Goal: Contribute content: Contribute content

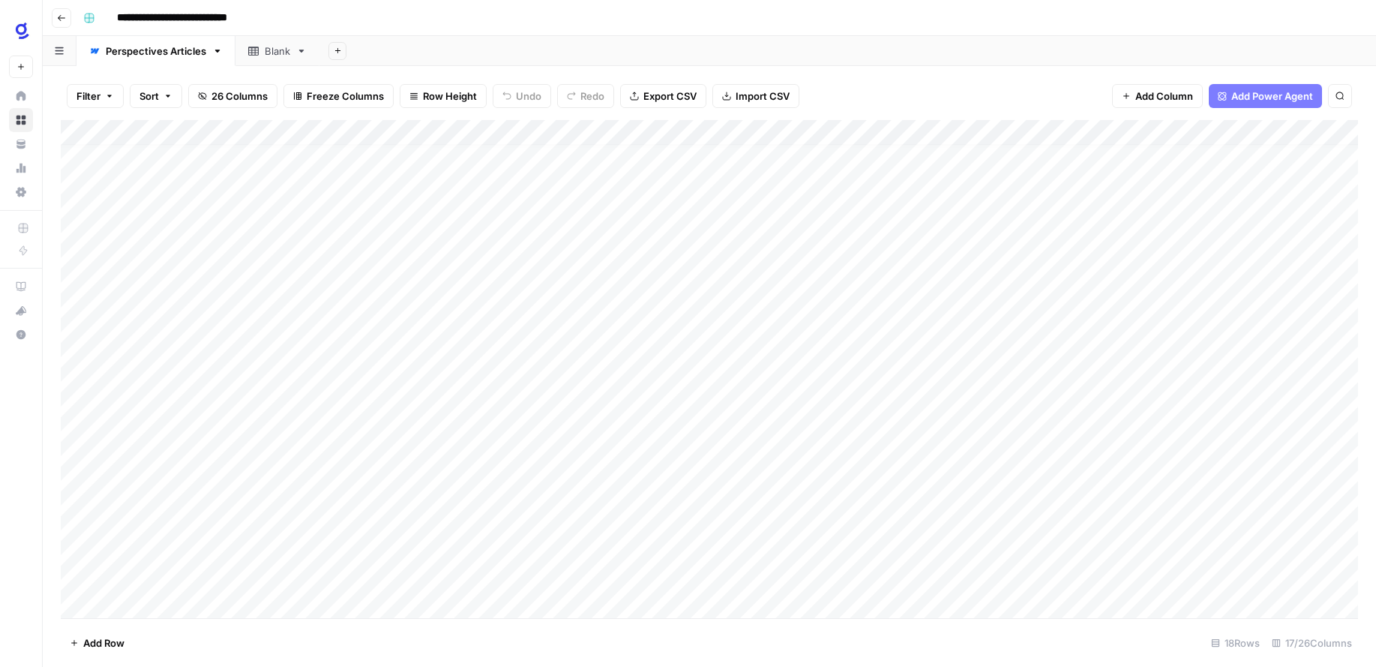
scroll to position [10, 0]
click at [963, 473] on div "Add Column" at bounding box center [709, 369] width 1297 height 498
click at [1015, 475] on div "Add Column" at bounding box center [709, 369] width 1297 height 498
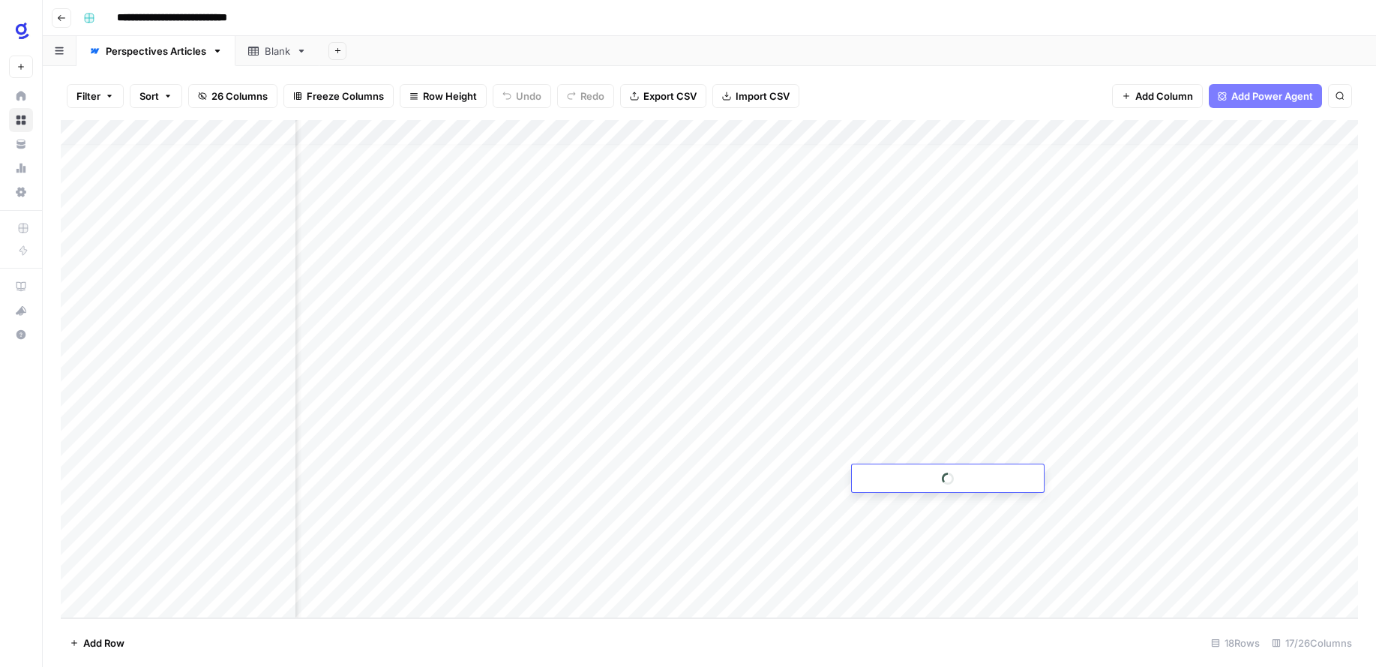
click at [1015, 475] on div at bounding box center [948, 478] width 192 height 28
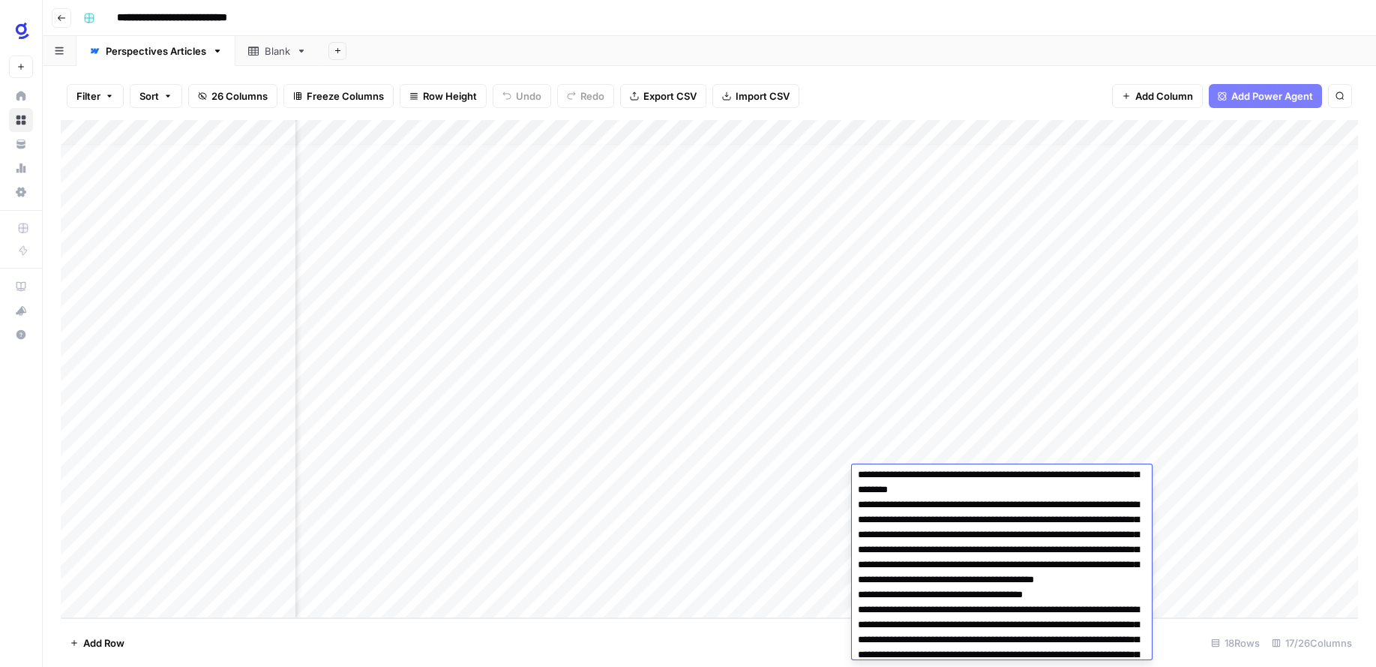
scroll to position [156, 0]
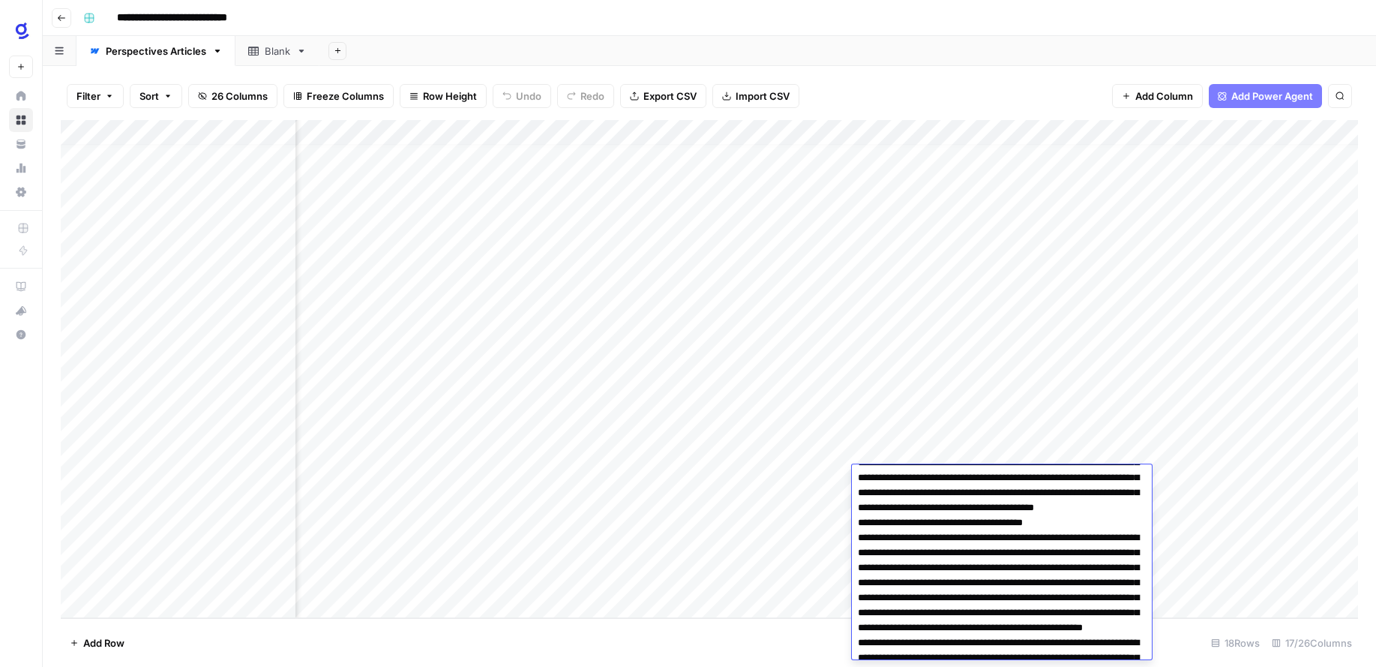
scroll to position [226, 0]
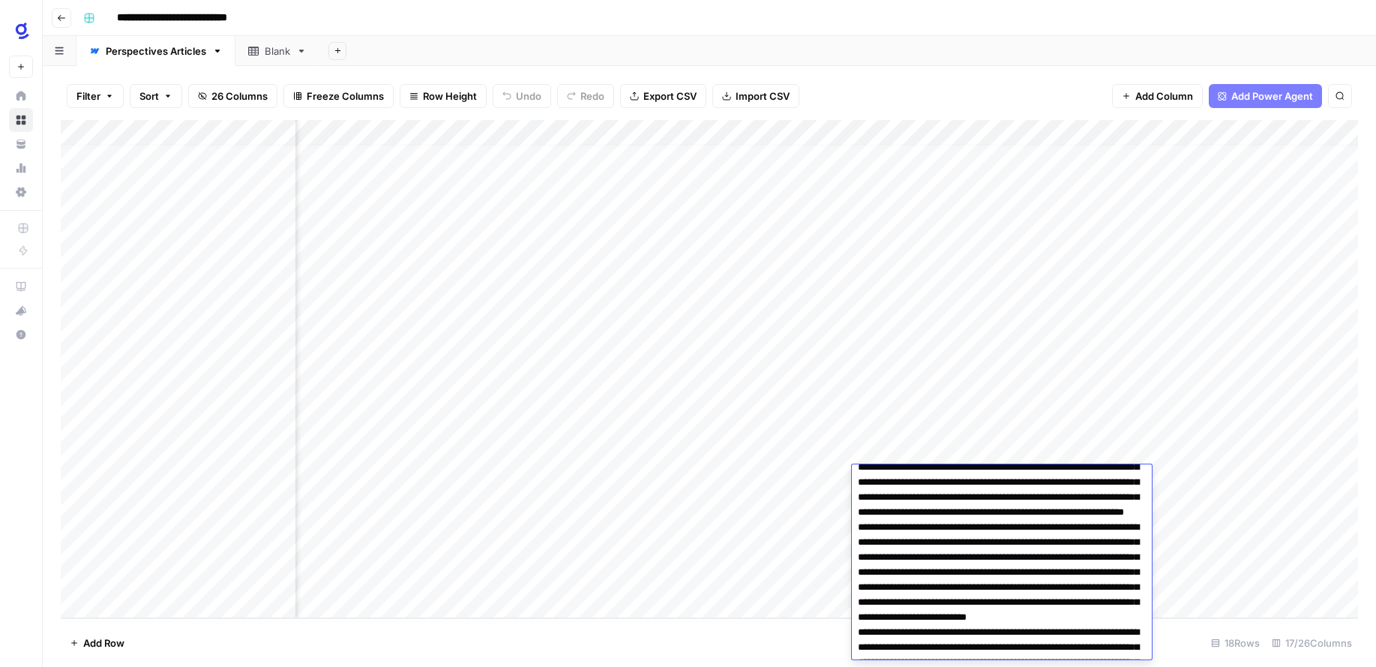
scroll to position [808, 0]
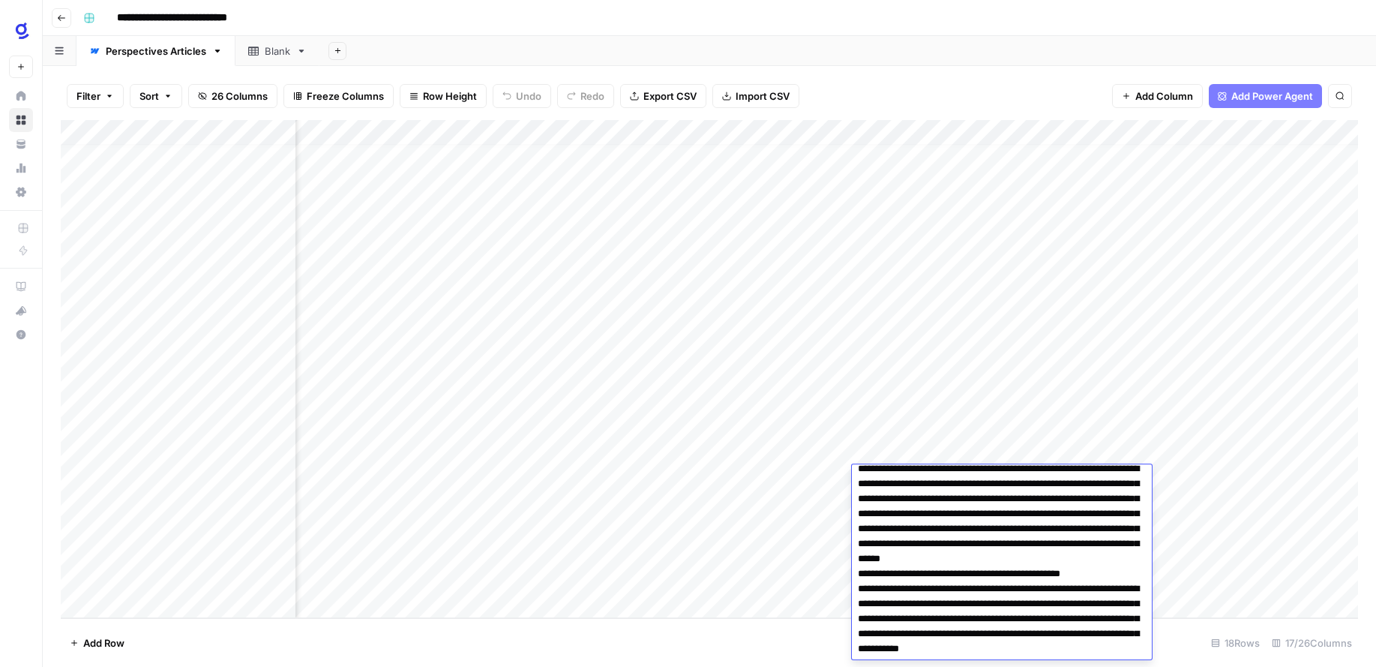
scroll to position [951, 0]
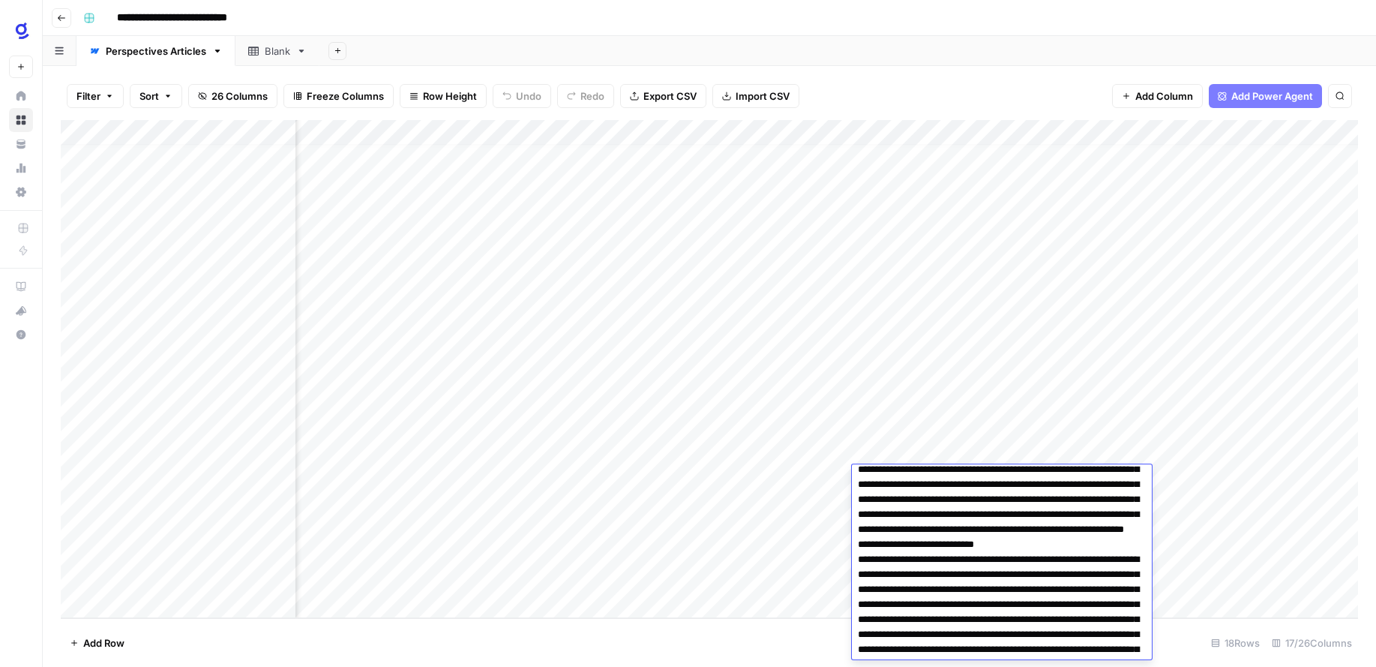
scroll to position [1207, 0]
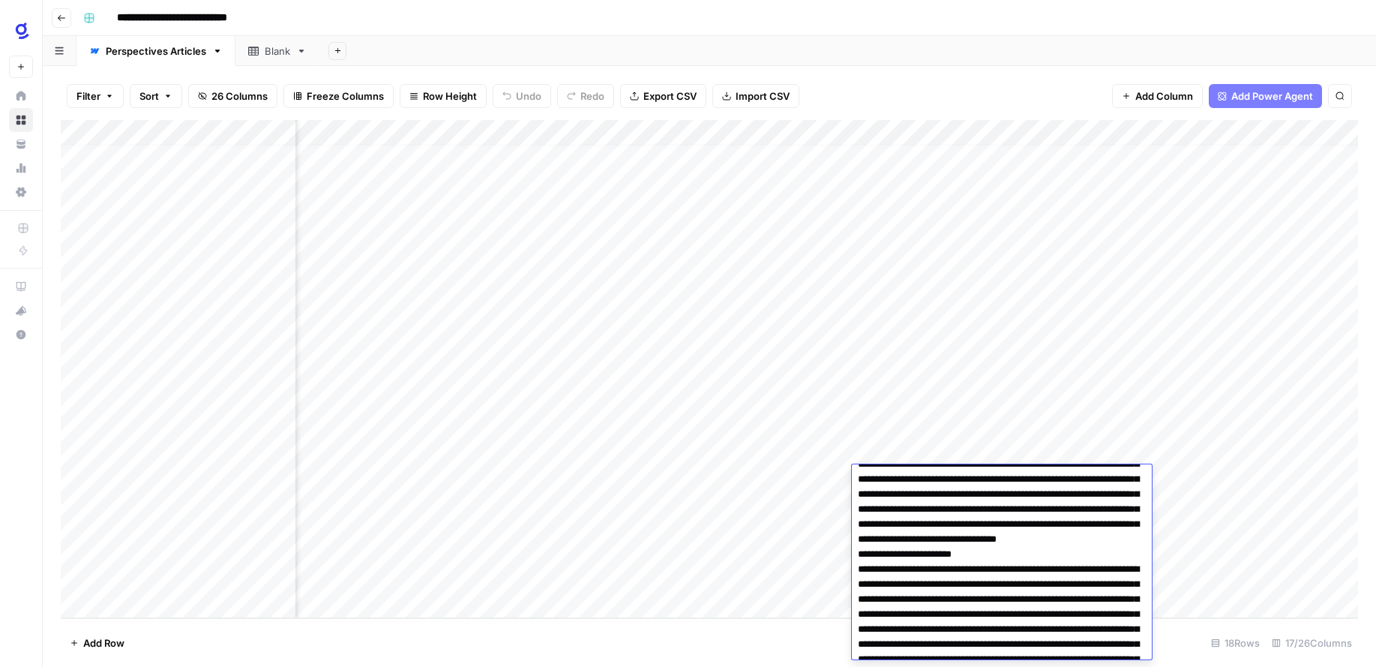
scroll to position [1322, 0]
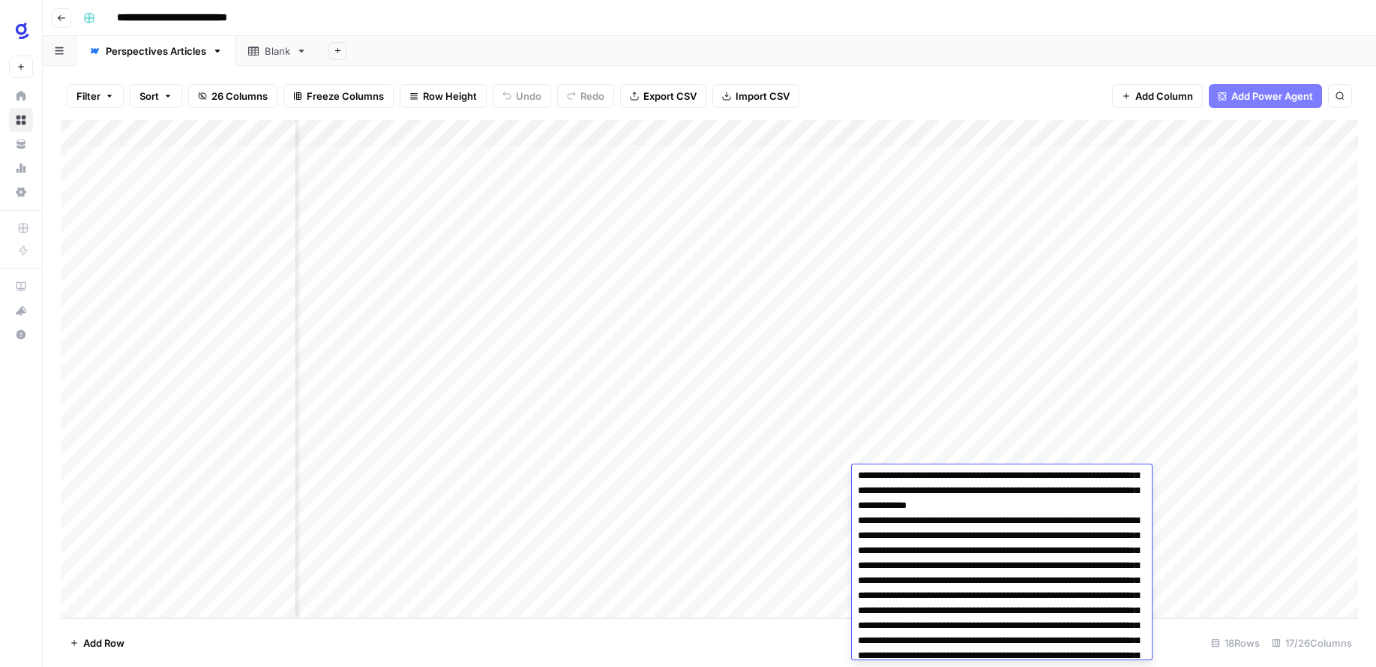
scroll to position [1654, 0]
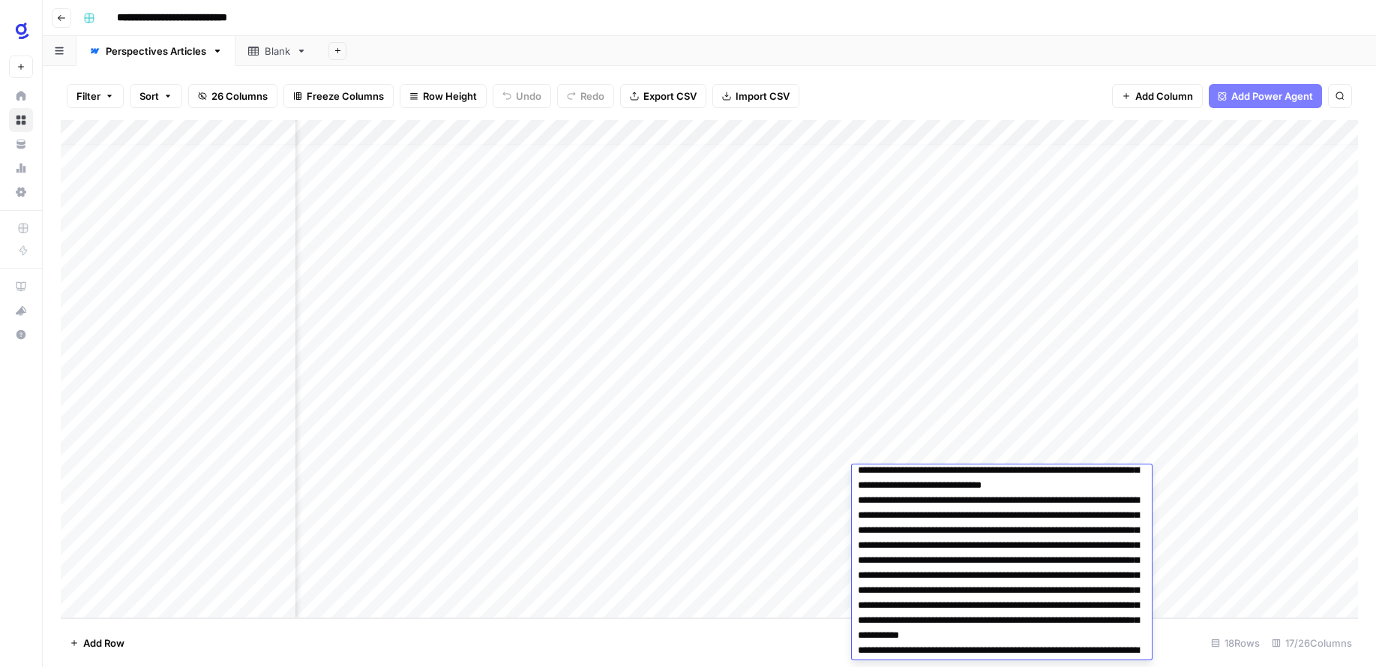
scroll to position [1839, 0]
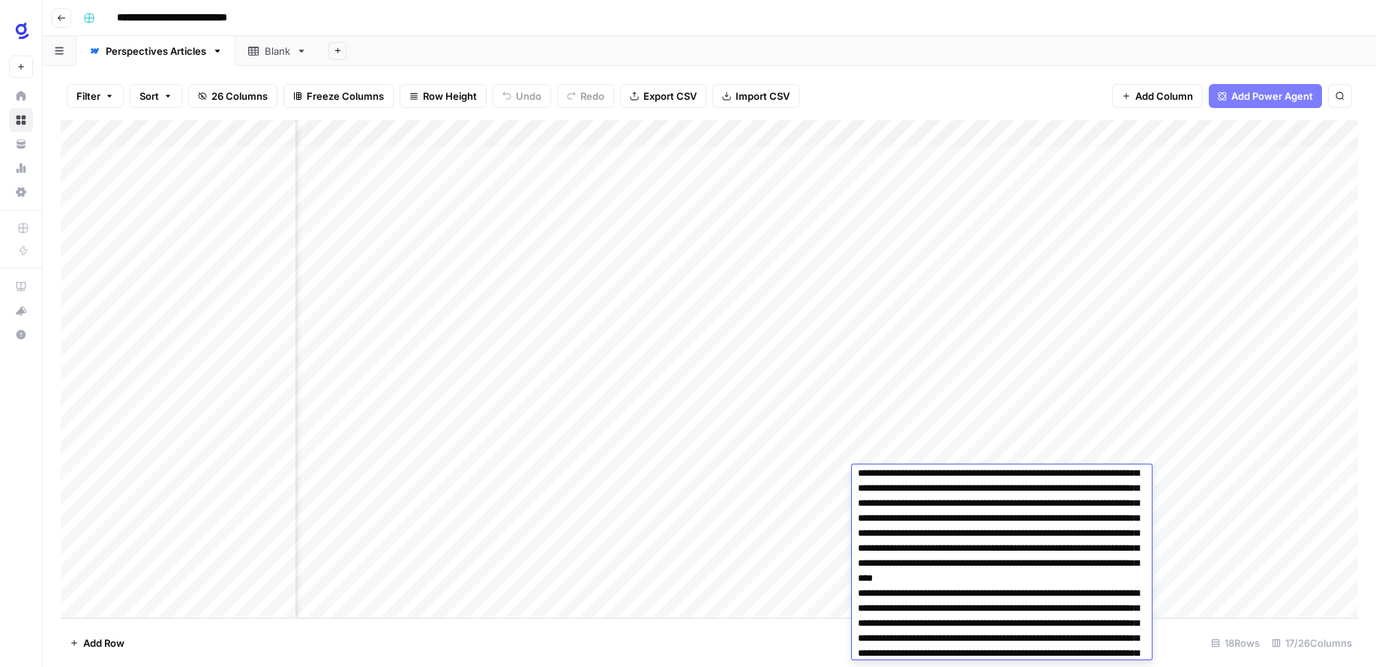
scroll to position [2039, 0]
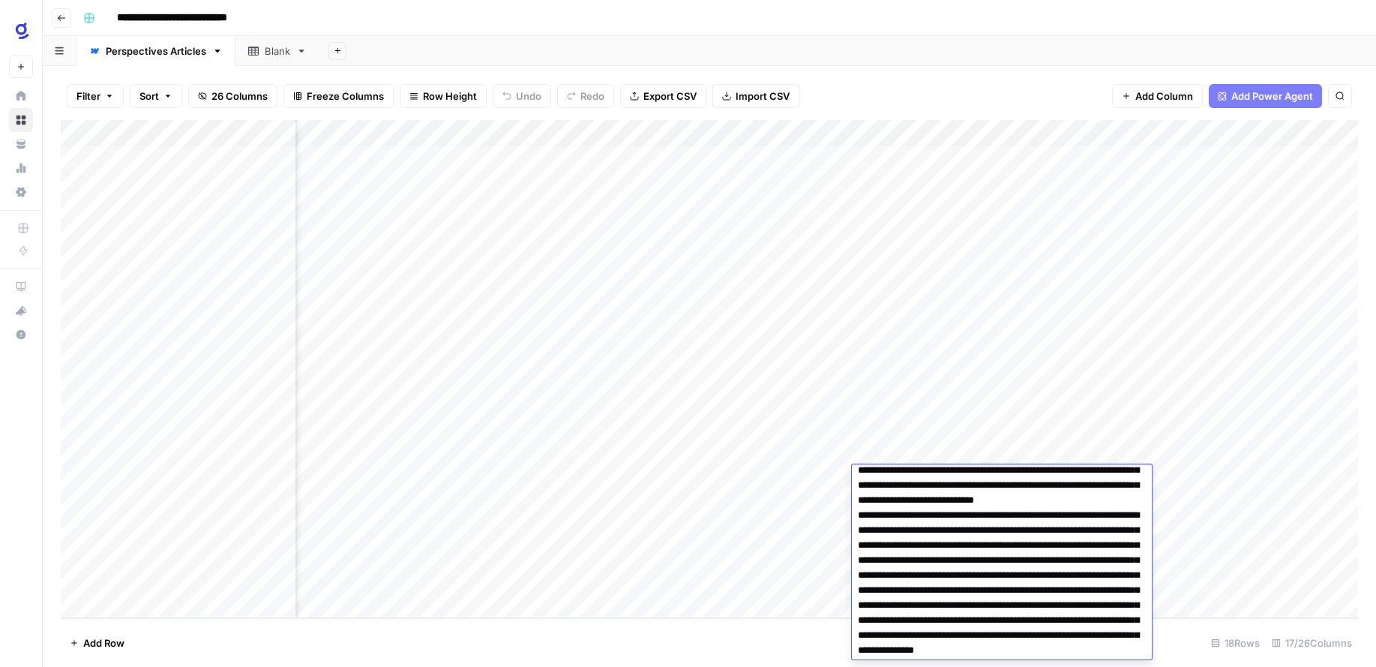
scroll to position [2725, 0]
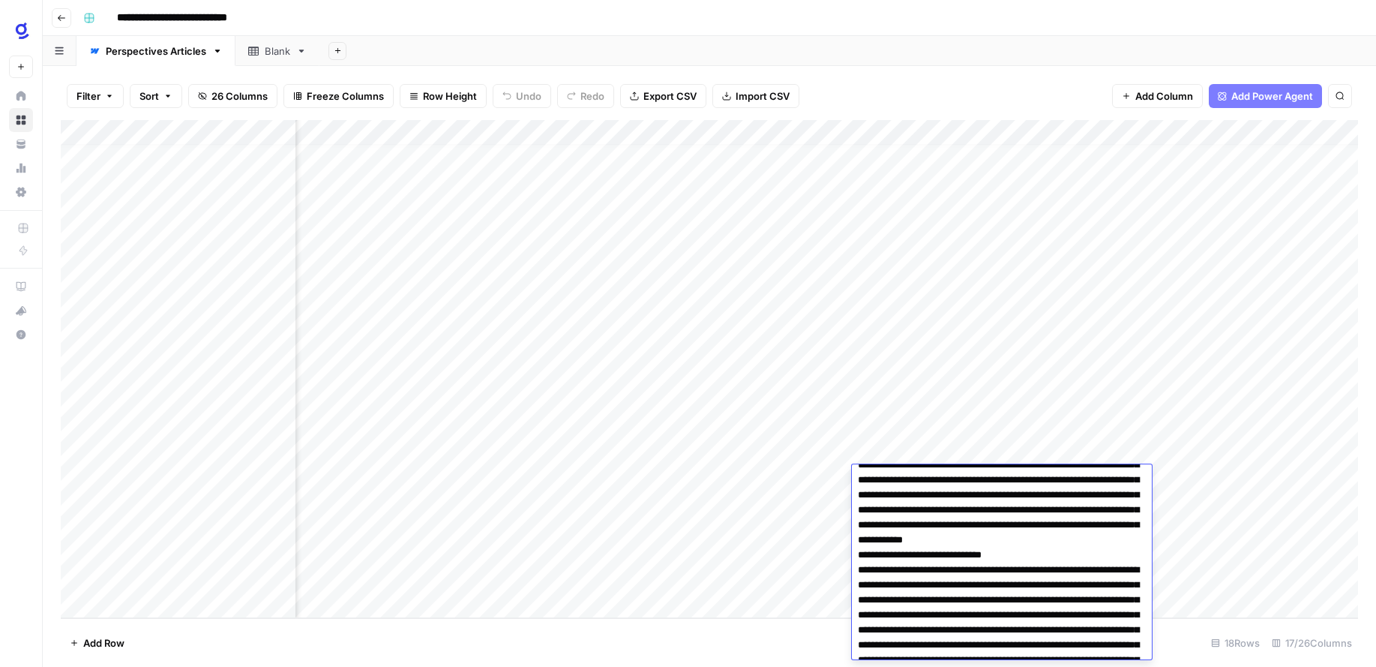
scroll to position [3243, 0]
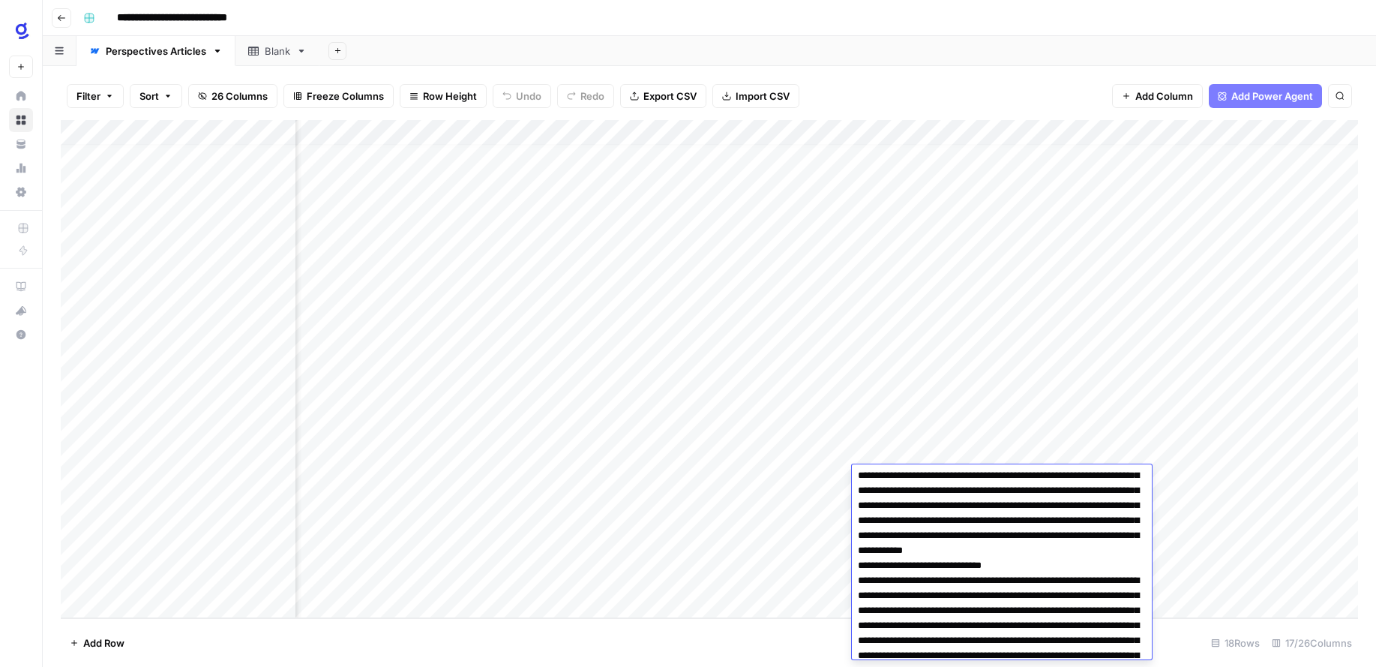
click at [945, 505] on textarea at bounding box center [1002, 243] width 300 height 6034
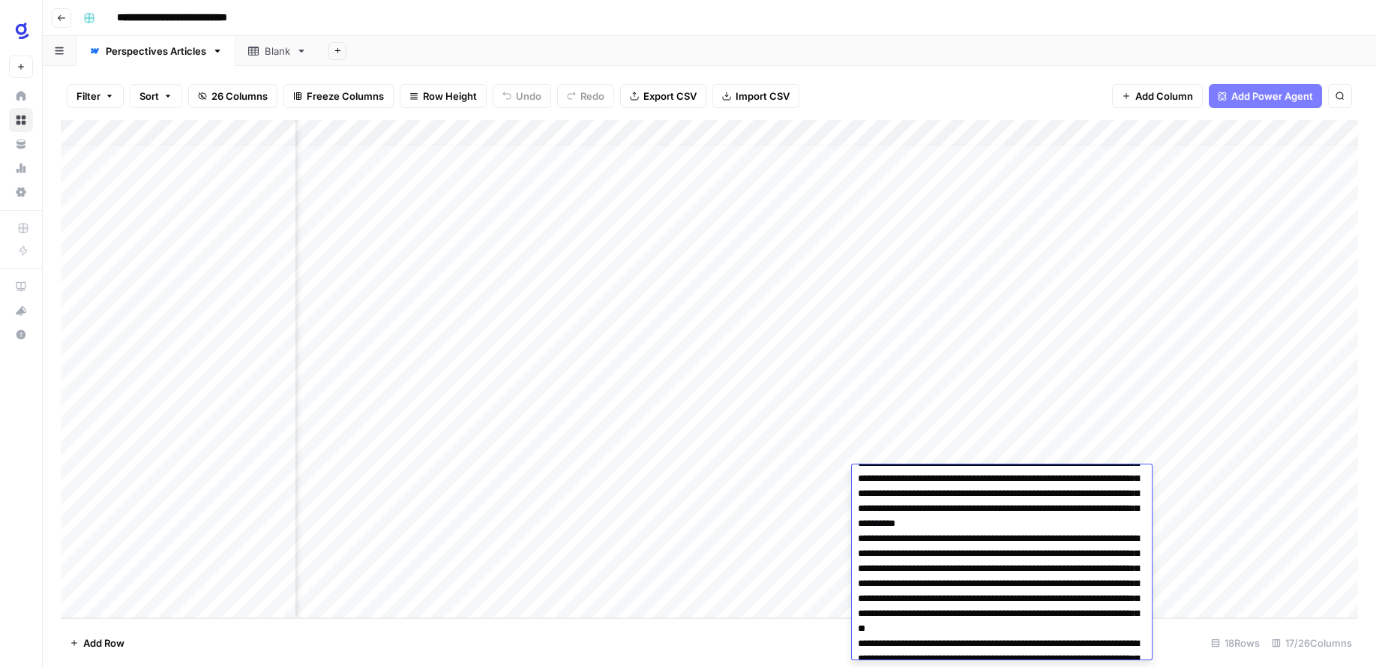
scroll to position [3856, 0]
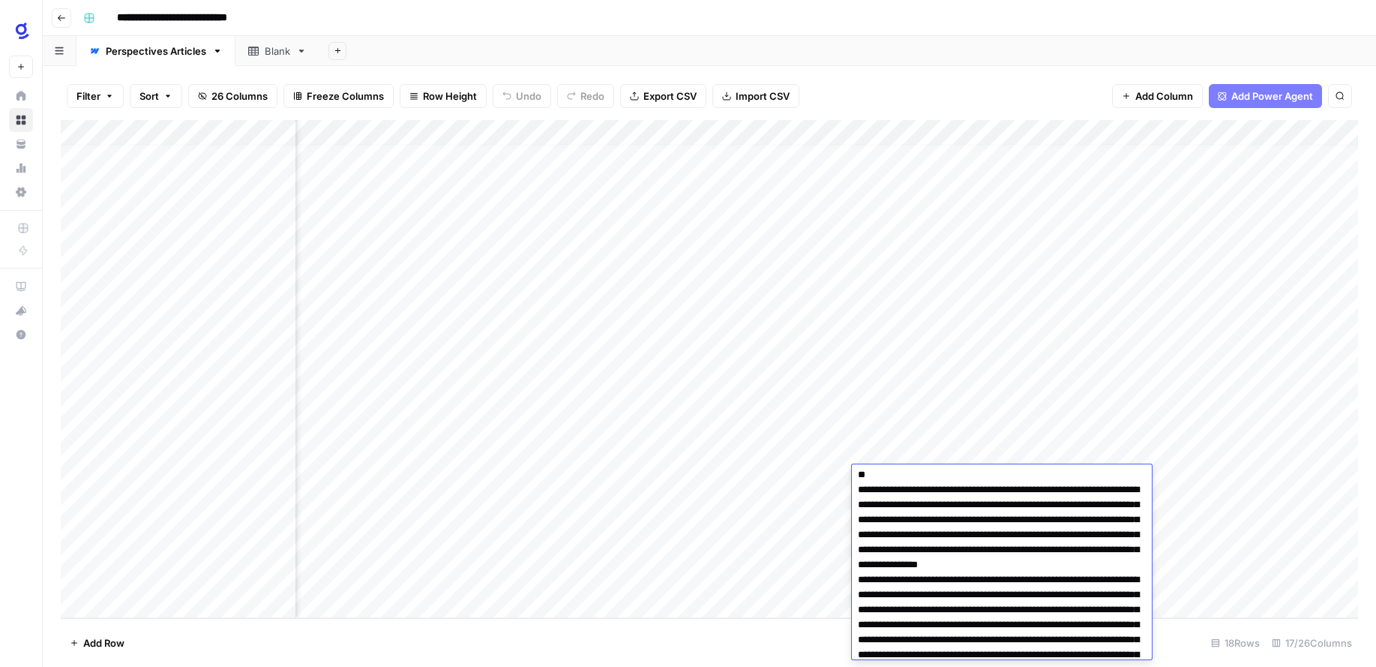
scroll to position [4012, 0]
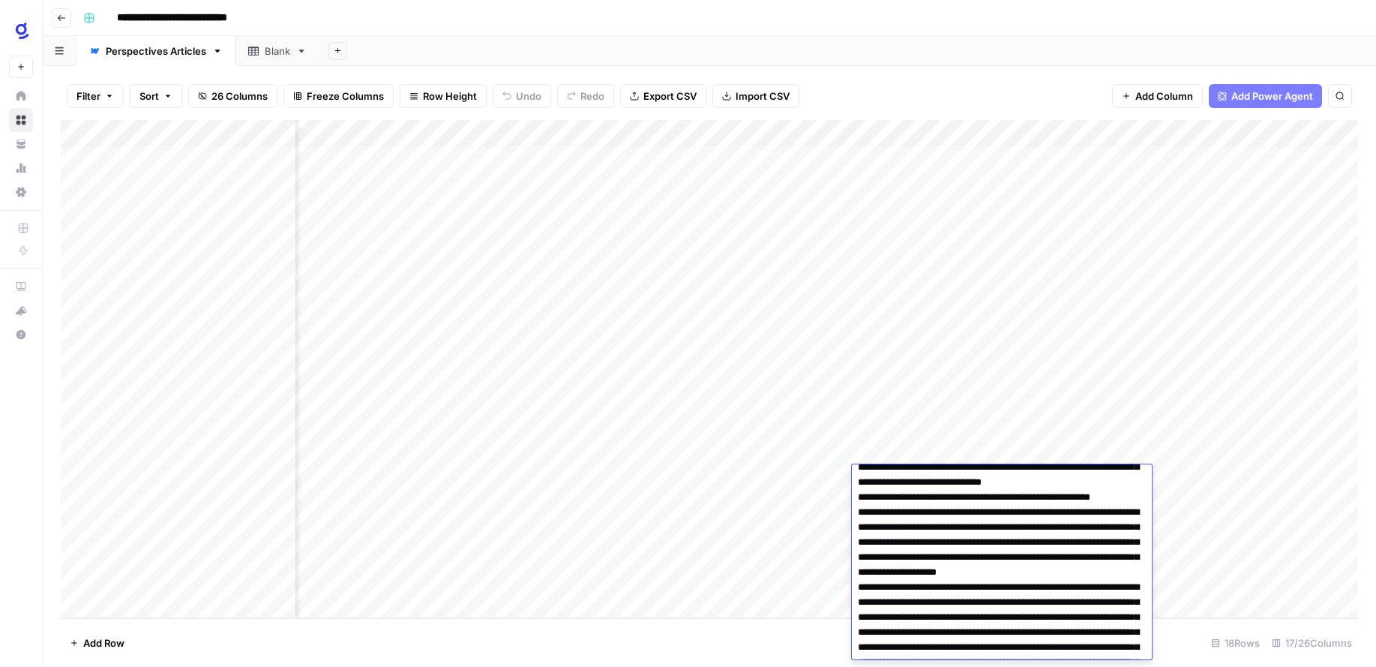
scroll to position [4213, 0]
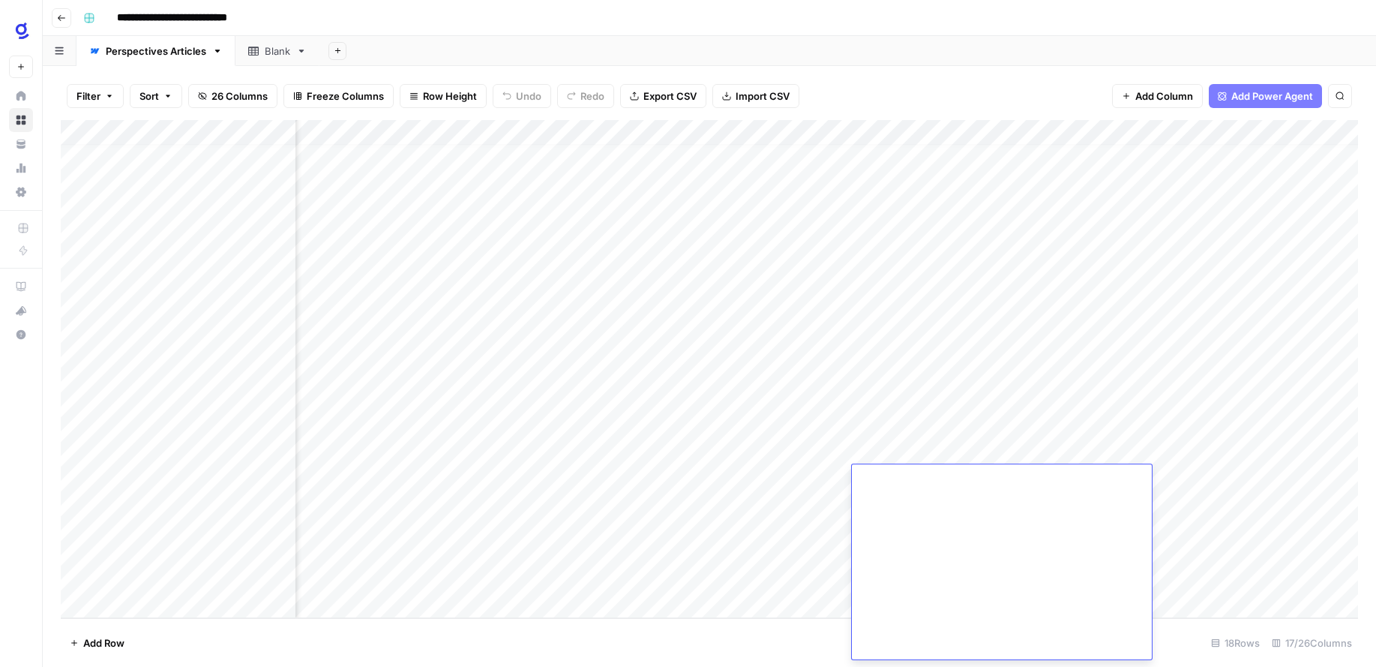
scroll to position [5103, 0]
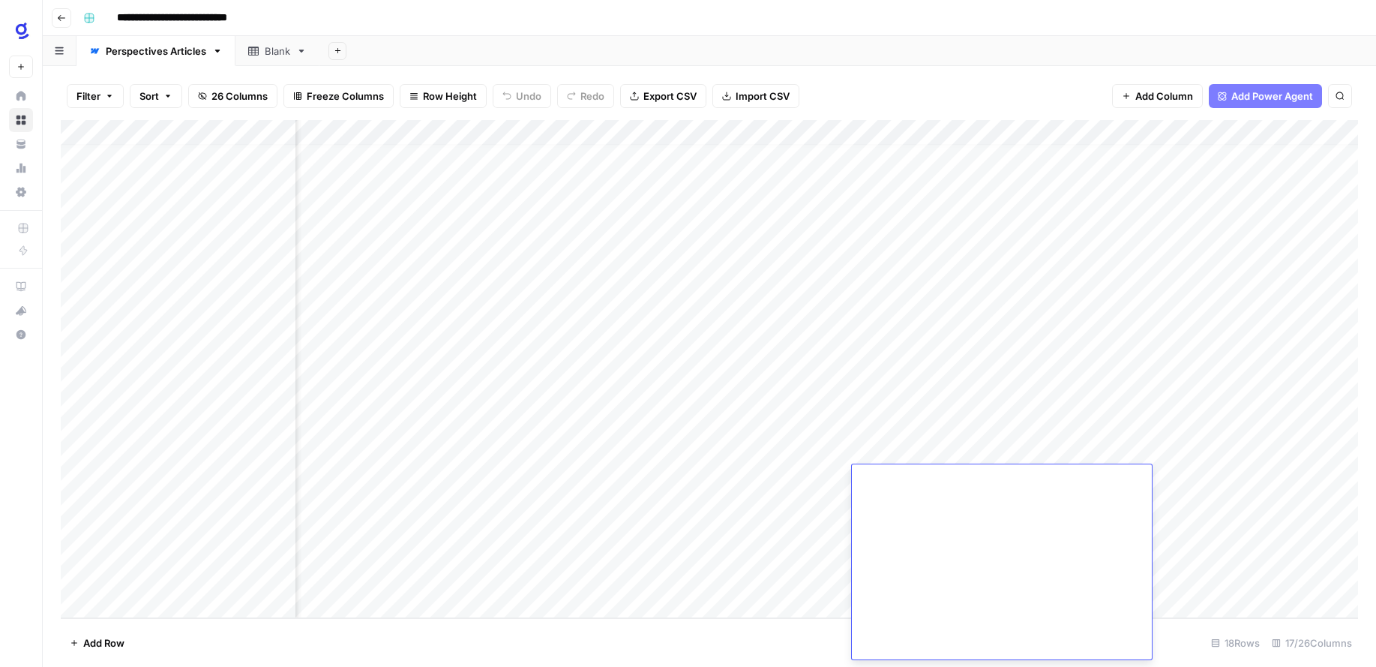
type textarea "**********"
click at [1180, 634] on footer "Add Row 18 Rows 17/26 Columns" at bounding box center [709, 642] width 1297 height 49
click at [1183, 487] on div "Add Column" at bounding box center [709, 369] width 1297 height 498
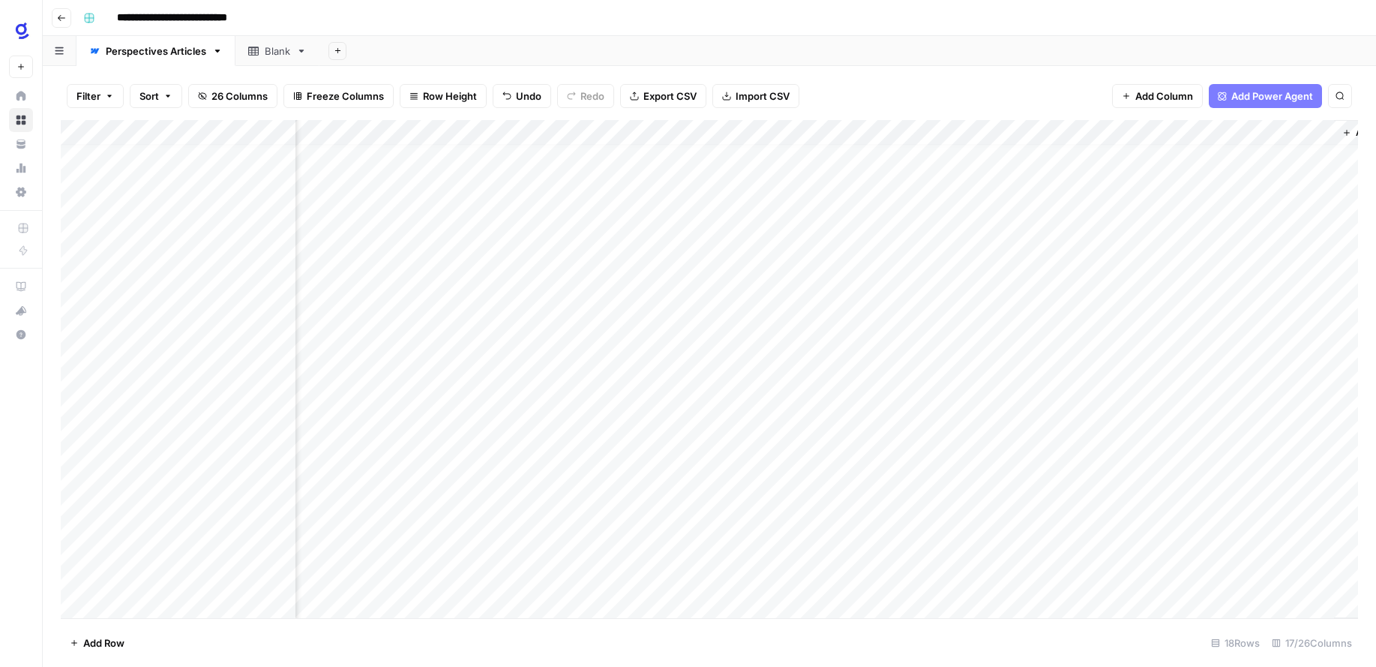
scroll to position [10, 1766]
